Goal: Transaction & Acquisition: Purchase product/service

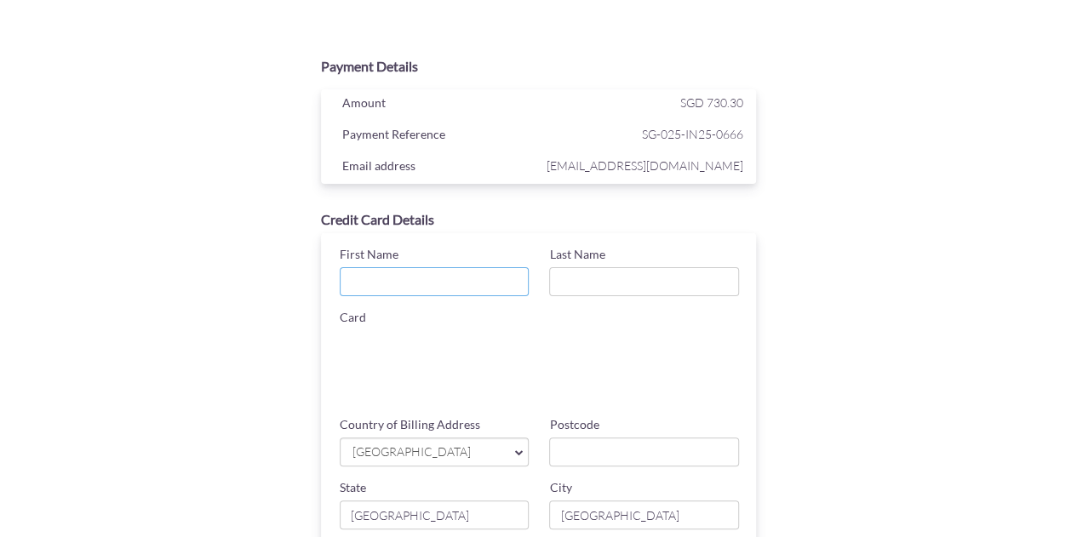
click at [482, 283] on input "First Name" at bounding box center [435, 281] width 190 height 29
type input "Nami"
click at [575, 276] on input "Last Name" at bounding box center [644, 281] width 190 height 29
type input "Kitayama"
click at [404, 445] on span "[GEOGRAPHIC_DATA]" at bounding box center [426, 452] width 151 height 18
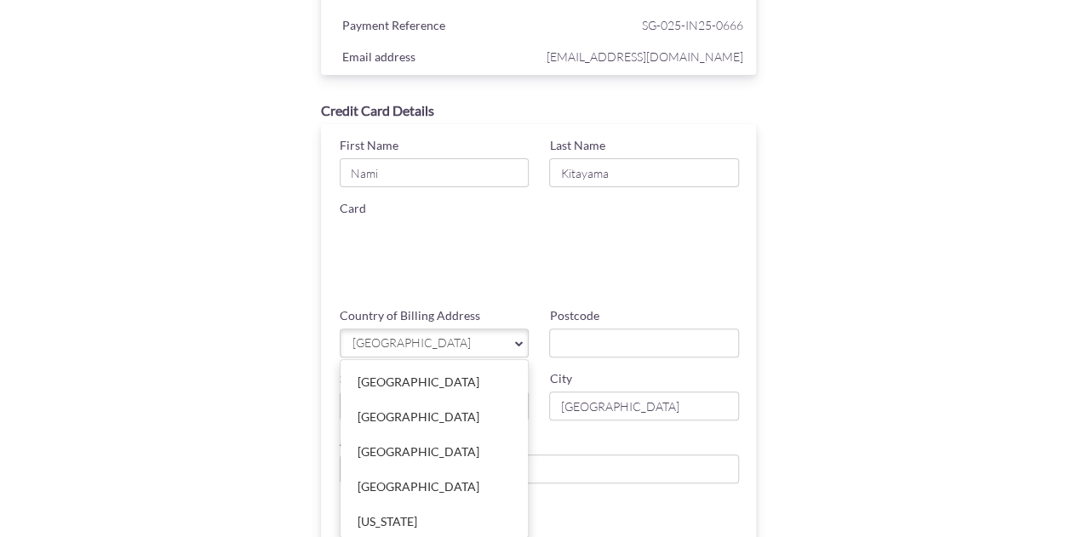
scroll to position [1, 0]
click at [455, 346] on span "[GEOGRAPHIC_DATA]" at bounding box center [426, 343] width 151 height 18
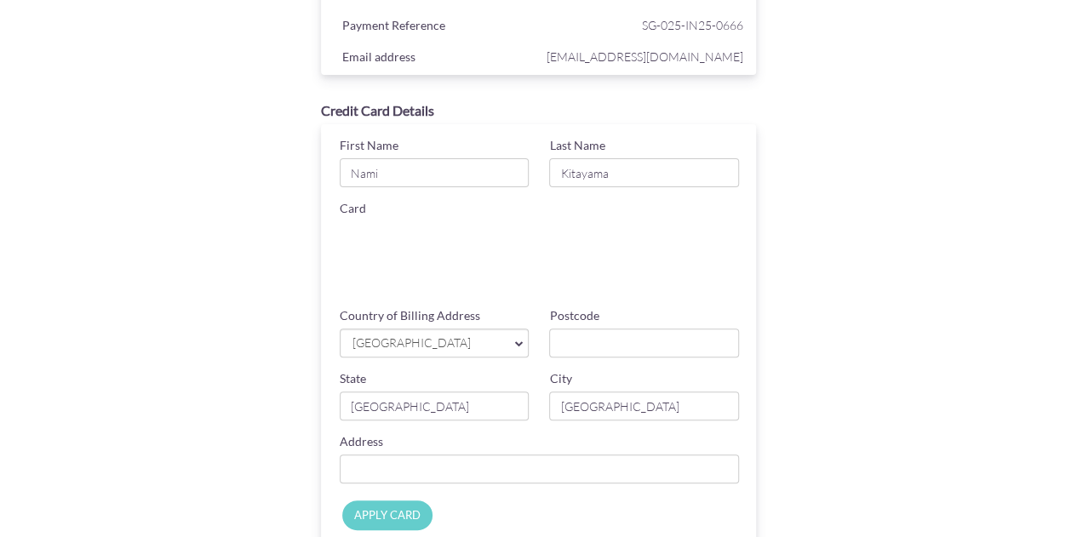
click at [455, 346] on span "[GEOGRAPHIC_DATA]" at bounding box center [426, 343] width 151 height 18
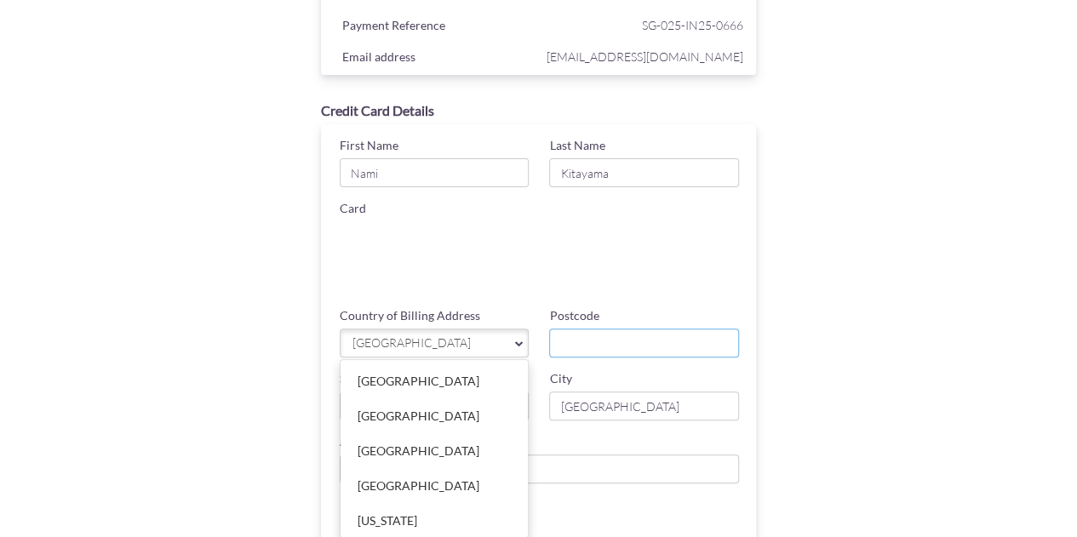
click at [579, 345] on input "Postcode" at bounding box center [644, 342] width 190 height 29
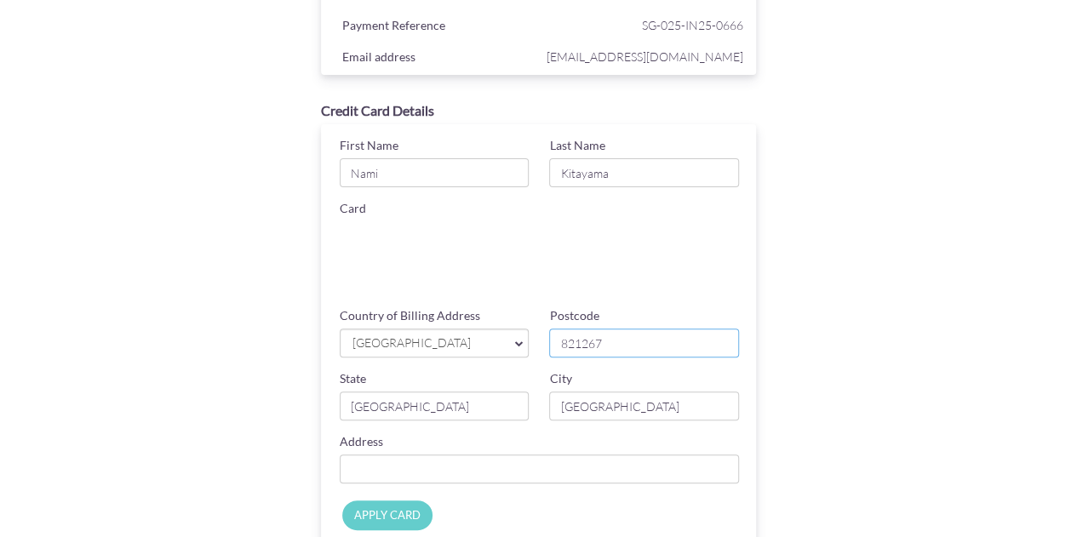
type input "821267"
click at [401, 465] on input "Country of Billing Address" at bounding box center [540, 468] width 400 height 29
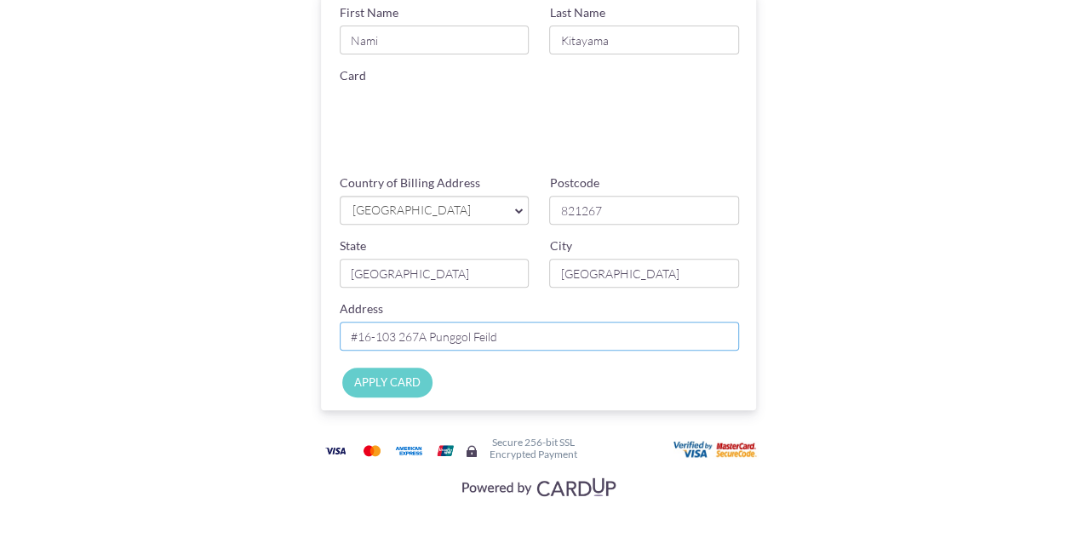
scroll to position [249, 0]
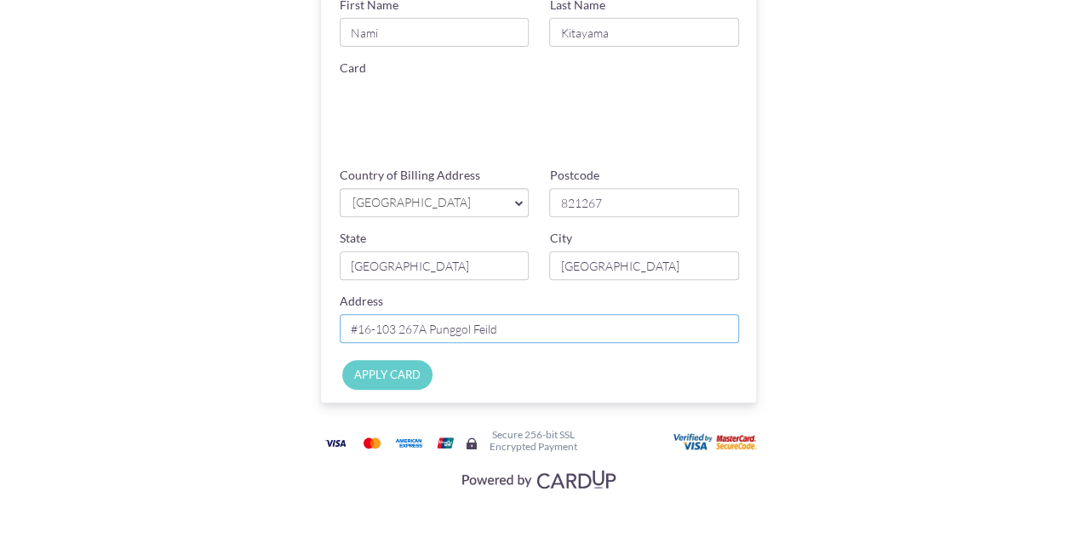
type input "#16-103 267A Punggol Feild"
click at [397, 368] on input "APPLY CARD" at bounding box center [387, 375] width 90 height 30
type input "Applying..."
click at [397, 383] on div "Applying..." at bounding box center [400, 373] width 142 height 26
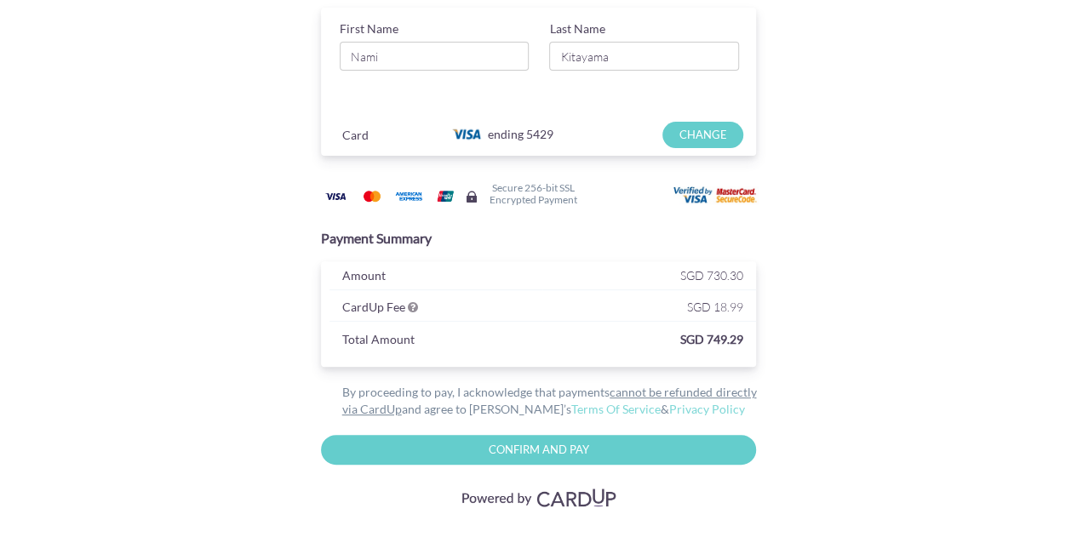
scroll to position [243, 0]
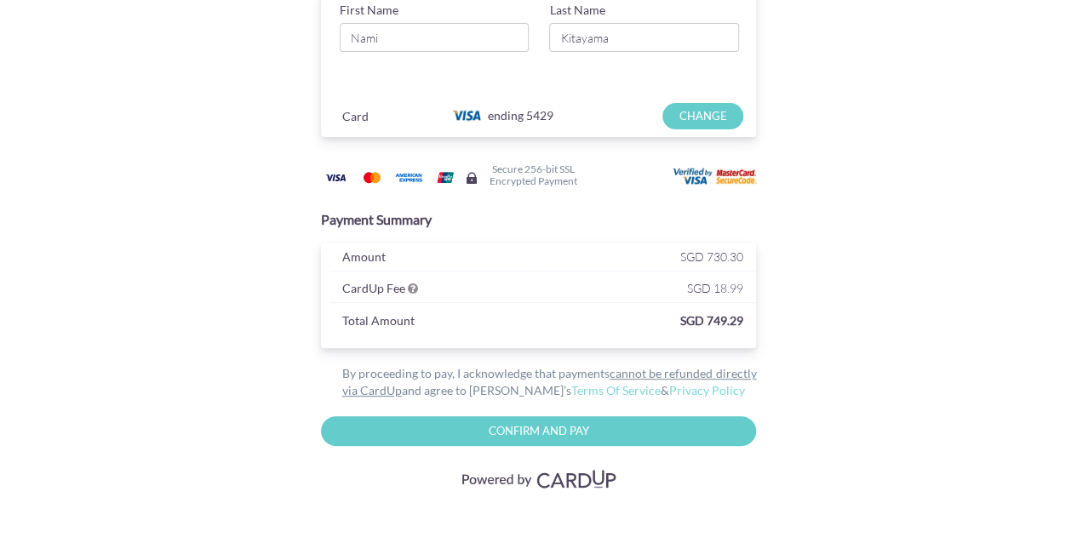
click at [588, 423] on input "Confirm and Pay" at bounding box center [539, 431] width 436 height 30
type input "Please wait..."
